Goal: Task Accomplishment & Management: Manage account settings

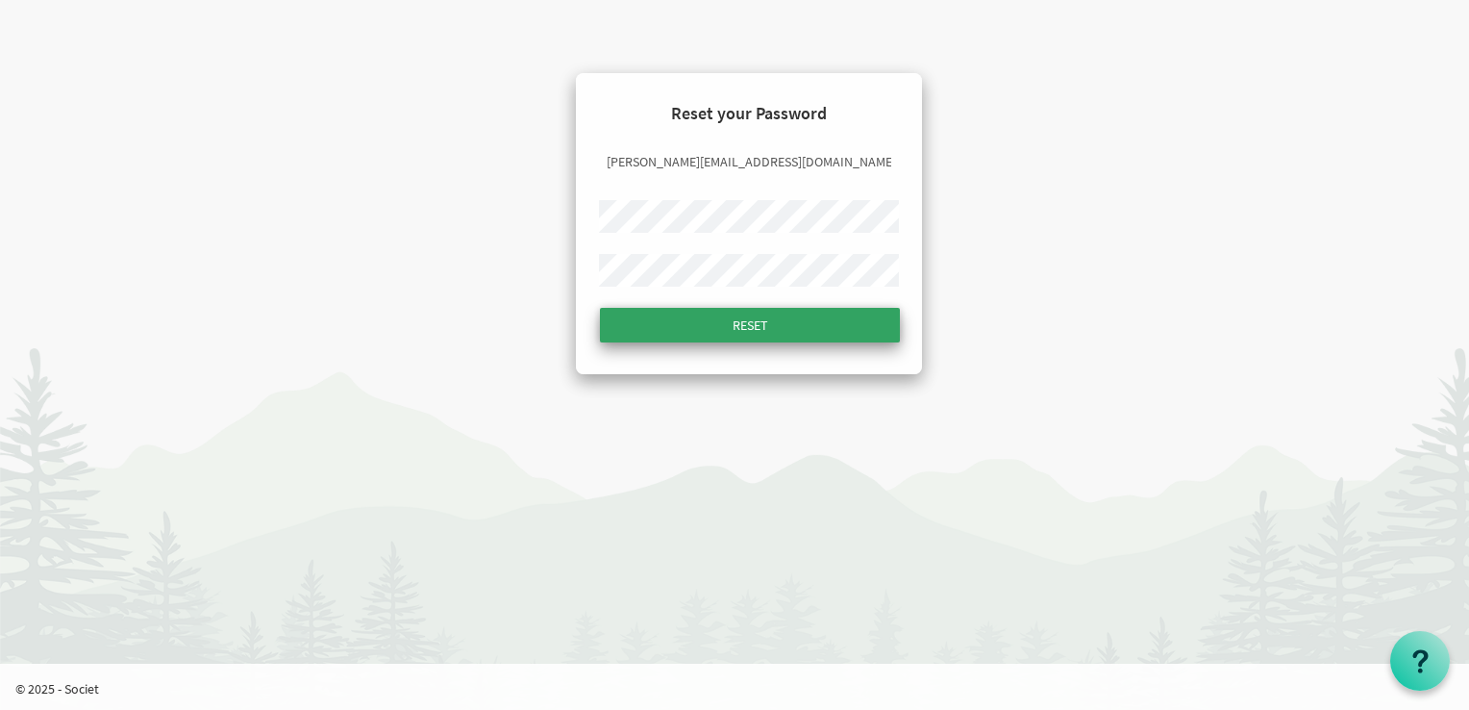
click at [735, 320] on input "Reset" at bounding box center [750, 325] width 300 height 35
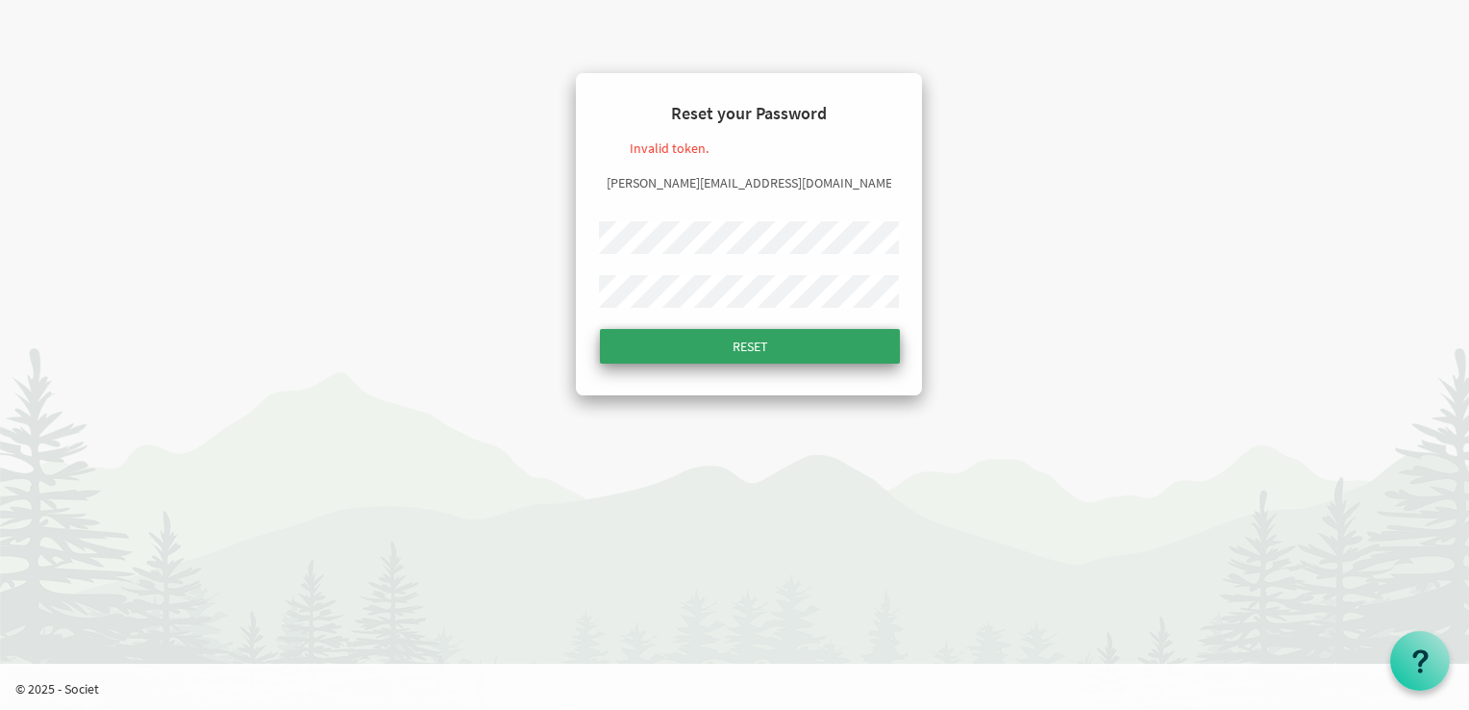
click at [750, 351] on input "Reset" at bounding box center [750, 346] width 300 height 35
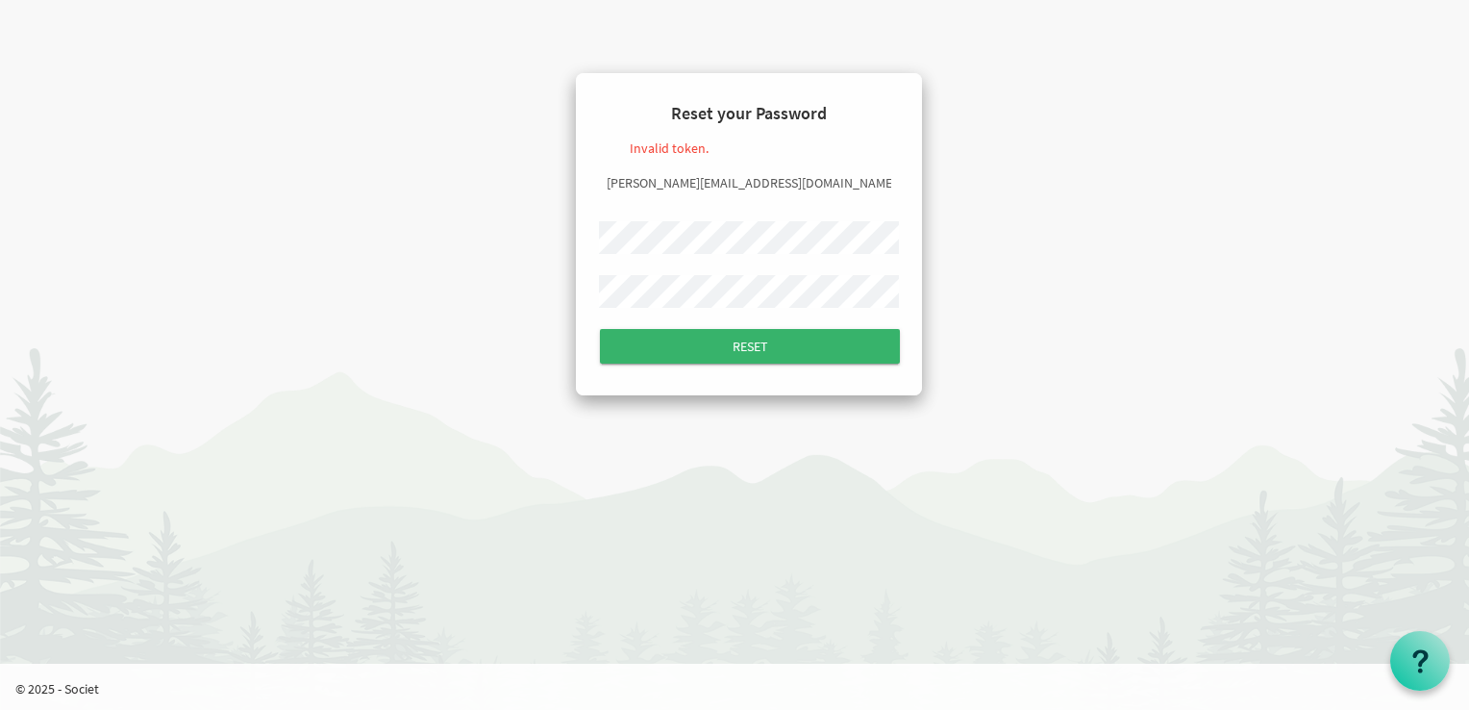
click at [600, 329] on input "submit" at bounding box center [750, 346] width 300 height 35
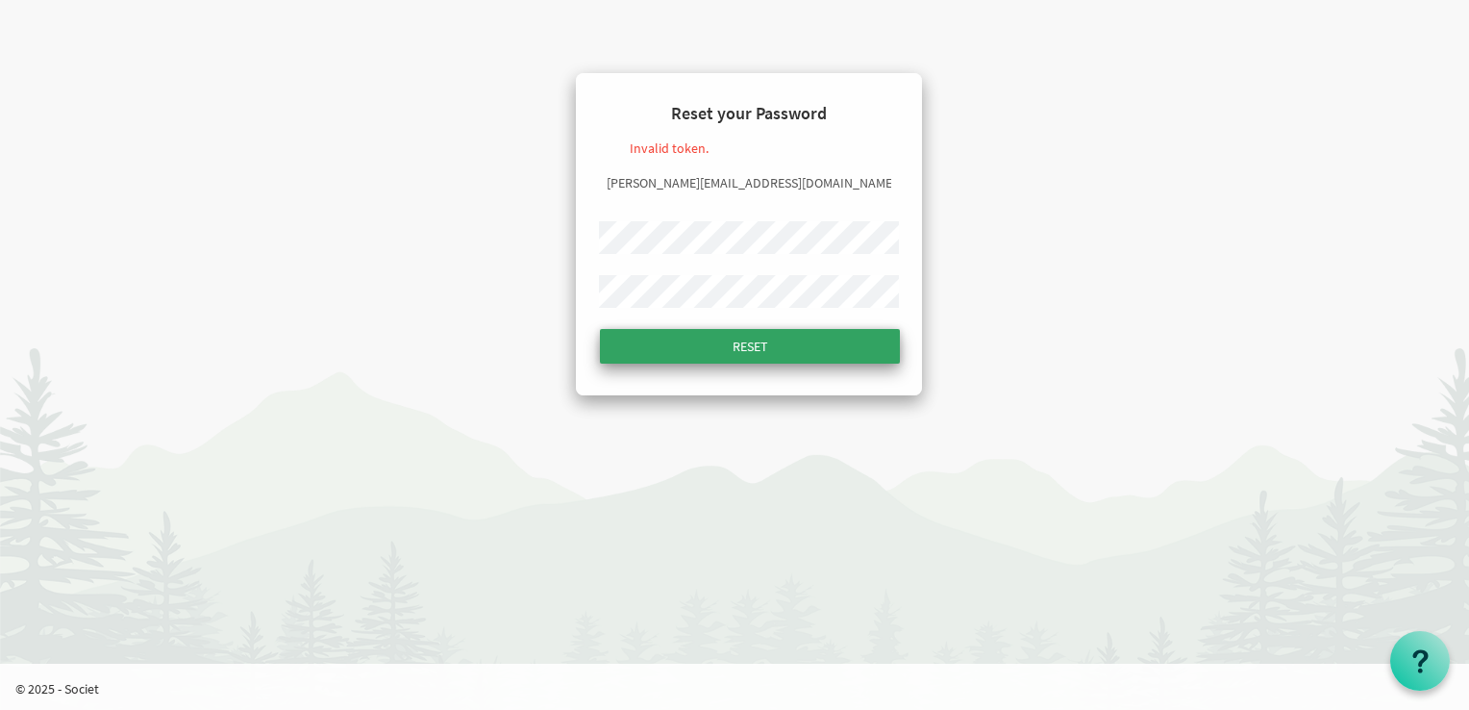
click at [746, 348] on input "Reset" at bounding box center [750, 346] width 300 height 35
